Goal: Information Seeking & Learning: Find contact information

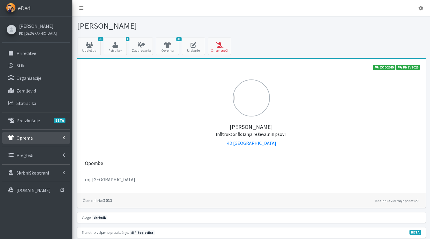
click at [32, 136] on link "Oprema" at bounding box center [36, 138] width 68 height 12
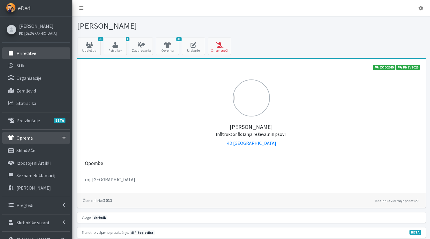
click at [40, 59] on li "Prireditve" at bounding box center [36, 53] width 68 height 12
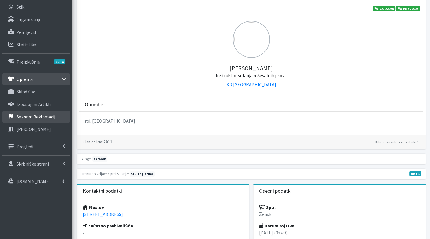
scroll to position [61, 0]
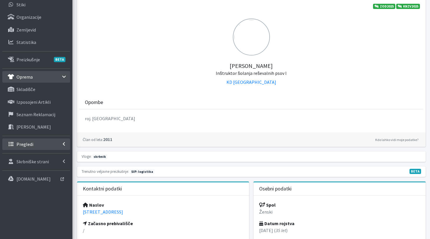
click at [39, 150] on link "Pregledi" at bounding box center [36, 145] width 68 height 12
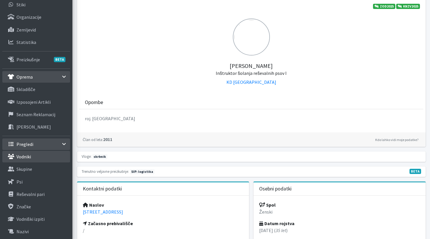
click at [40, 158] on link "Vodniki" at bounding box center [36, 157] width 68 height 12
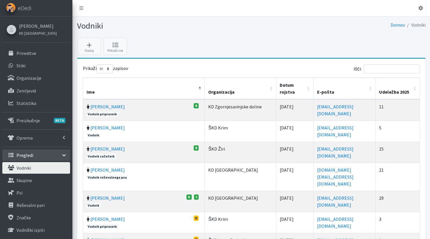
select select "50"
click at [398, 71] on input "Išči:" at bounding box center [392, 69] width 56 height 9
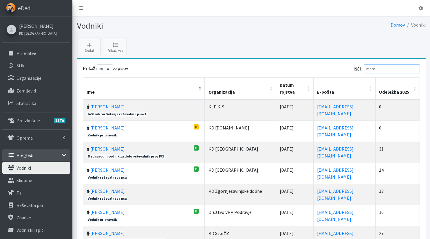
scroll to position [30, 0]
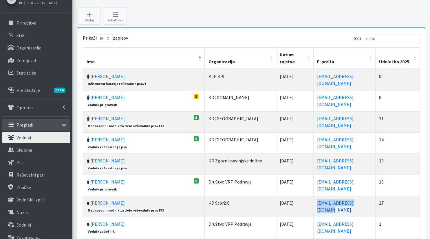
drag, startPoint x: 347, startPoint y: 203, endPoint x: 292, endPoint y: 201, distance: 54.5
click at [314, 201] on td "[EMAIL_ADDRESS][DOMAIN_NAME]" at bounding box center [345, 206] width 62 height 21
copy link "[EMAIL_ADDRESS][DOMAIN_NAME]"
drag, startPoint x: 384, startPoint y: 39, endPoint x: 288, endPoint y: 51, distance: 96.8
click at [364, 38] on input "mate" at bounding box center [392, 38] width 56 height 9
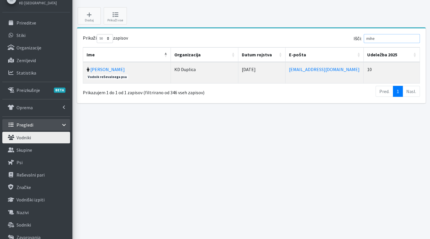
type input "mihe"
drag, startPoint x: 335, startPoint y: 68, endPoint x: 285, endPoint y: 70, distance: 49.8
click at [286, 70] on td "[EMAIL_ADDRESS][DOMAIN_NAME]" at bounding box center [325, 72] width 78 height 21
copy link "[EMAIL_ADDRESS][DOMAIN_NAME]"
drag, startPoint x: 389, startPoint y: 39, endPoint x: 346, endPoint y: 42, distance: 43.2
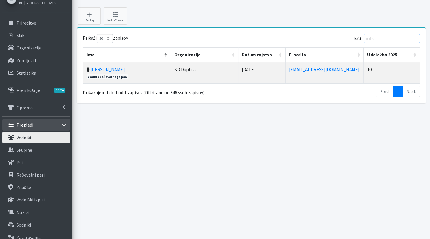
click at [364, 41] on input "mihe" at bounding box center [392, 38] width 56 height 9
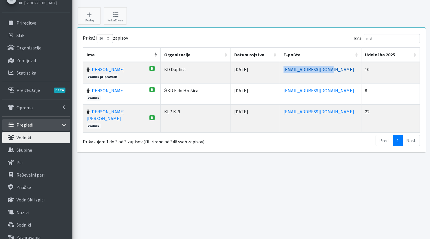
drag, startPoint x: 317, startPoint y: 69, endPoint x: 263, endPoint y: 69, distance: 53.9
click at [280, 69] on td "[EMAIL_ADDRESS][DOMAIN_NAME]" at bounding box center [320, 72] width 81 height 21
copy link "[EMAIL_ADDRESS][DOMAIN_NAME]"
drag, startPoint x: 384, startPoint y: 39, endPoint x: 361, endPoint y: 39, distance: 23.2
click at [364, 39] on input "miš" at bounding box center [392, 38] width 56 height 9
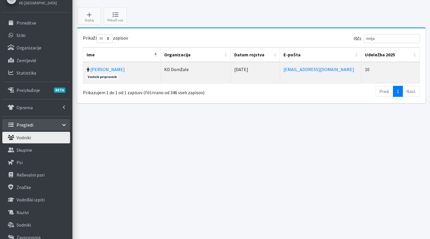
drag, startPoint x: 323, startPoint y: 72, endPoint x: 269, endPoint y: 69, distance: 53.9
click at [269, 69] on tr "[PERSON_NAME] Vodnik pripravnik KD Domžale [DATE]" at bounding box center [251, 72] width 337 height 21
copy tr "[EMAIL_ADDRESS][DOMAIN_NAME]"
drag, startPoint x: 389, startPoint y: 39, endPoint x: 355, endPoint y: 42, distance: 34.3
click at [364, 42] on input "mitja" at bounding box center [392, 38] width 56 height 9
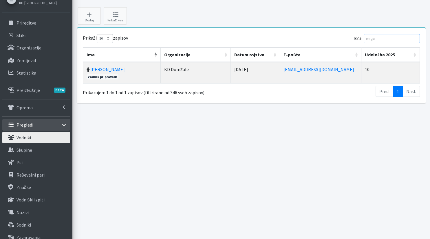
type input "m"
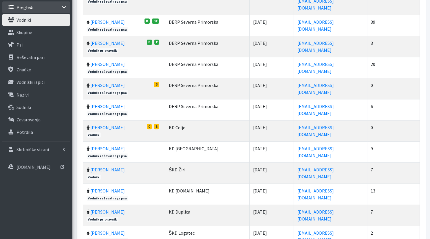
scroll to position [153, 0]
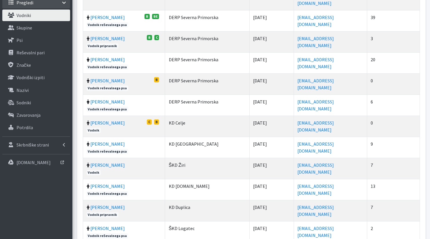
drag, startPoint x: 161, startPoint y: 88, endPoint x: 181, endPoint y: 111, distance: 30.3
click at [181, 111] on tbody at bounding box center [251, 126] width 337 height 373
click at [181, 116] on td "KD Celje" at bounding box center [207, 126] width 85 height 21
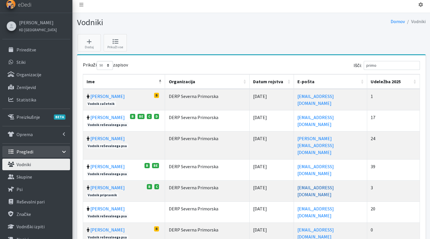
scroll to position [0, 0]
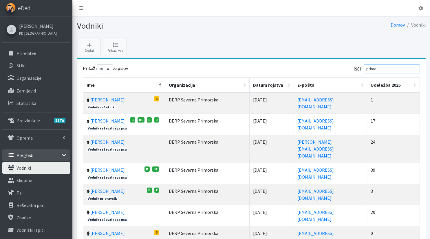
click at [392, 70] on input "primo" at bounding box center [392, 69] width 56 height 9
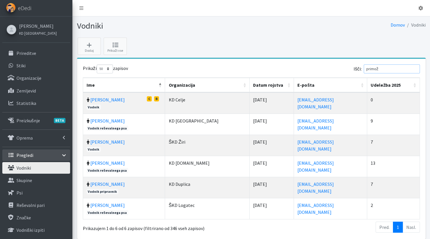
type input "primož"
drag, startPoint x: 342, startPoint y: 164, endPoint x: 268, endPoint y: 163, distance: 73.8
click at [294, 163] on td "[EMAIL_ADDRESS][DOMAIN_NAME]" at bounding box center [330, 166] width 73 height 21
copy link "[EMAIL_ADDRESS][DOMAIN_NAME]"
click at [26, 166] on p "Vodniki" at bounding box center [24, 168] width 14 height 6
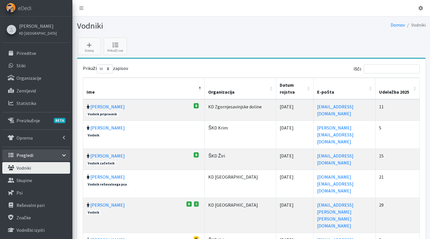
select select "50"
